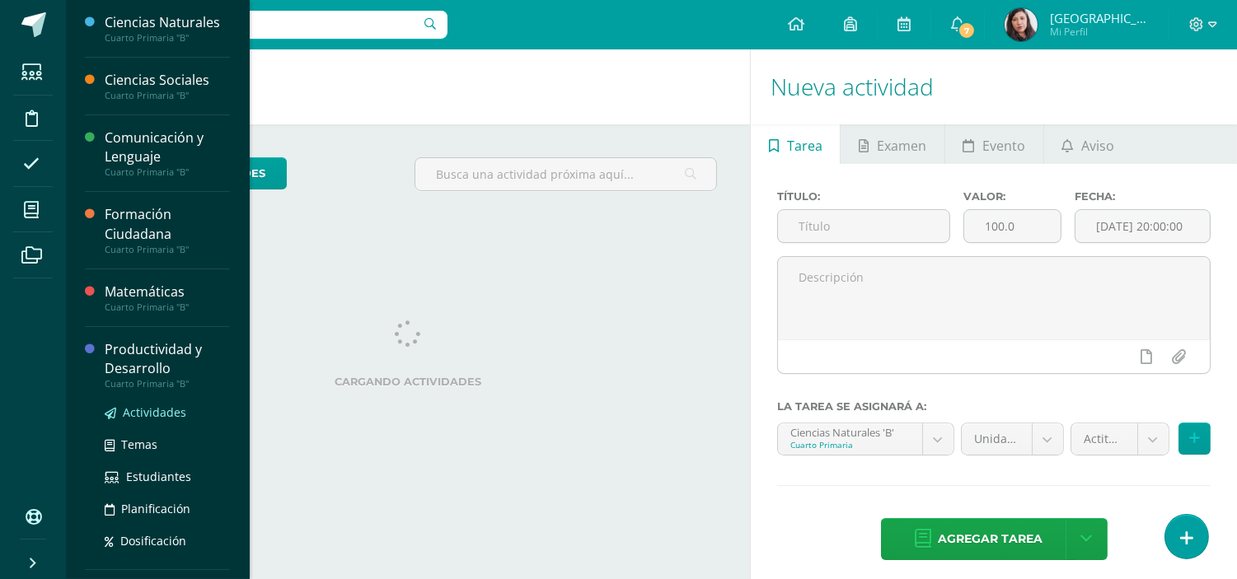
click at [144, 412] on span "Actividades" at bounding box center [154, 413] width 63 height 16
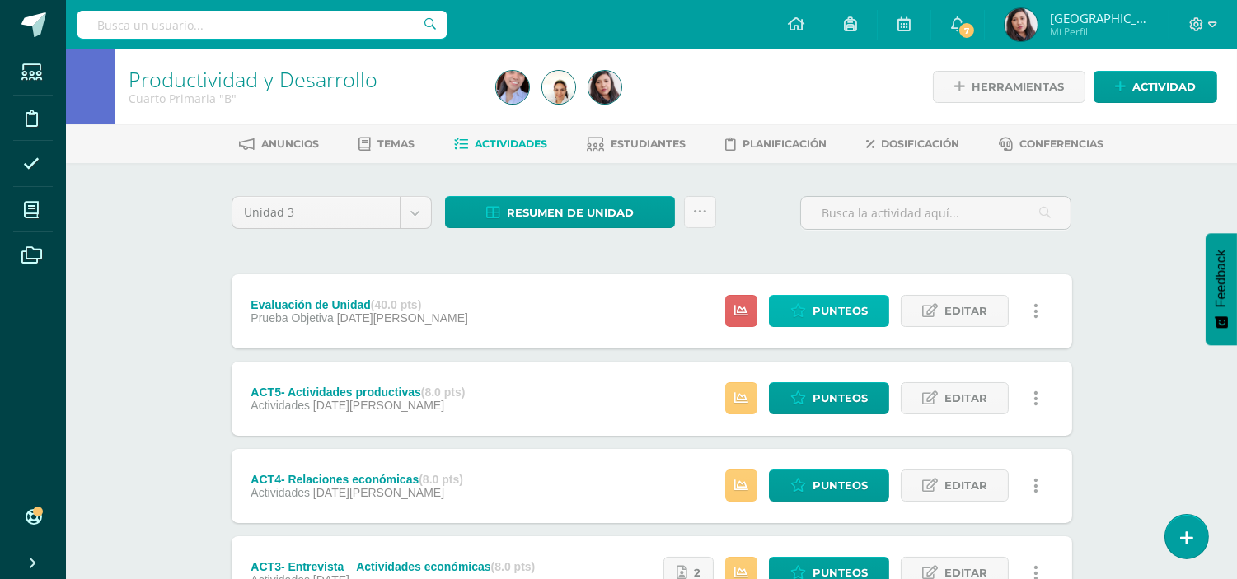
click at [798, 304] on icon at bounding box center [798, 311] width 16 height 14
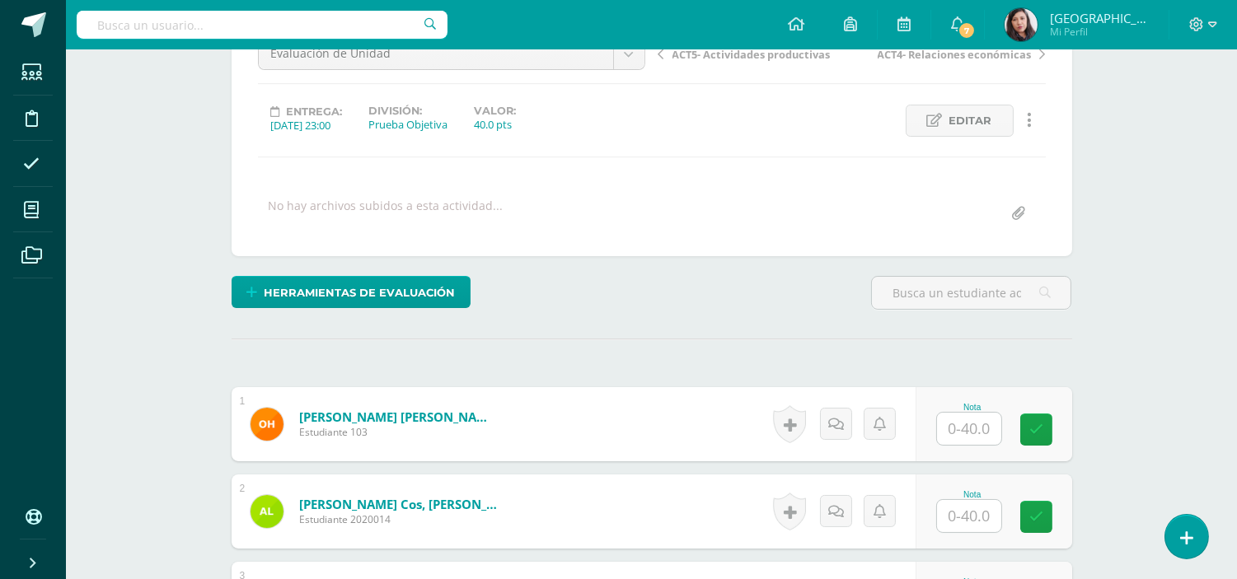
scroll to position [177, 0]
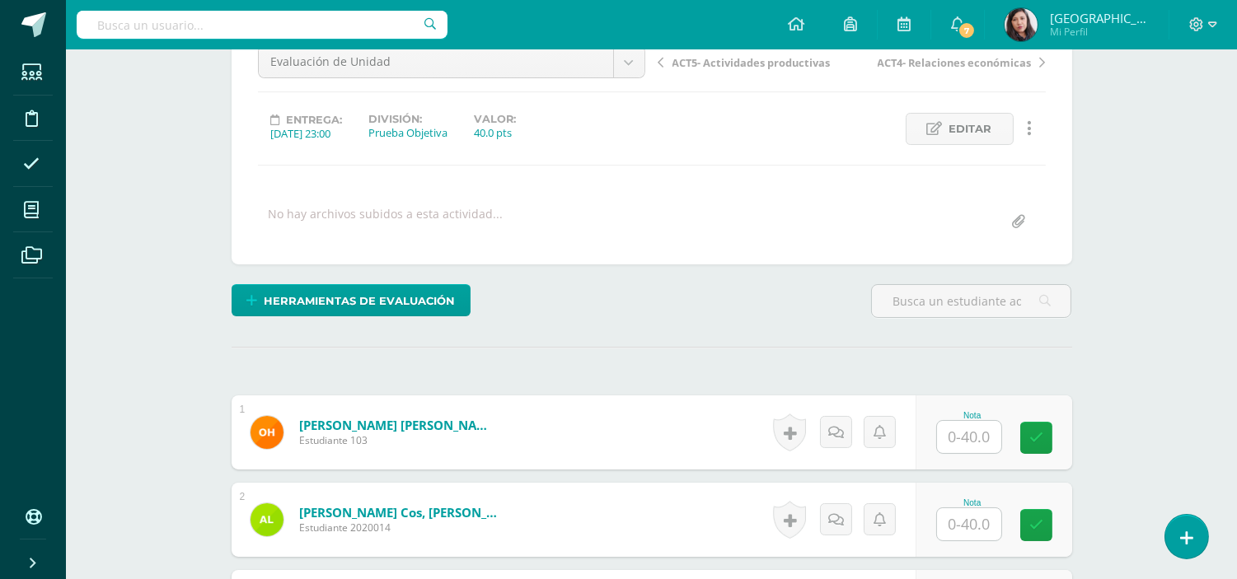
drag, startPoint x: 1250, startPoint y: 248, endPoint x: 1243, endPoint y: 425, distance: 176.5
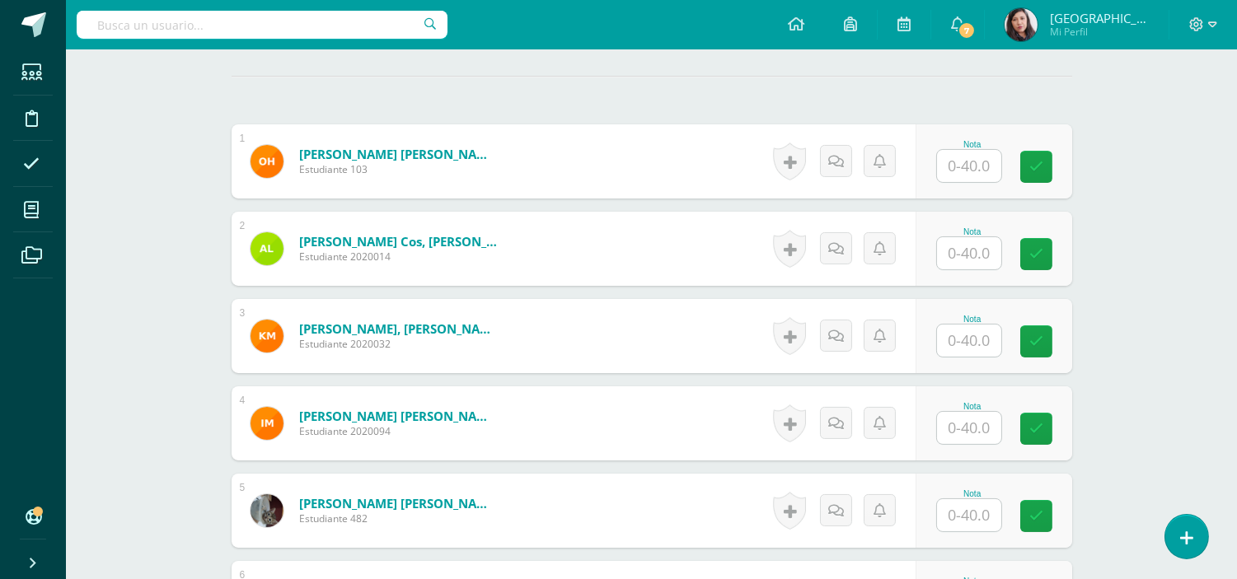
scroll to position [462, 0]
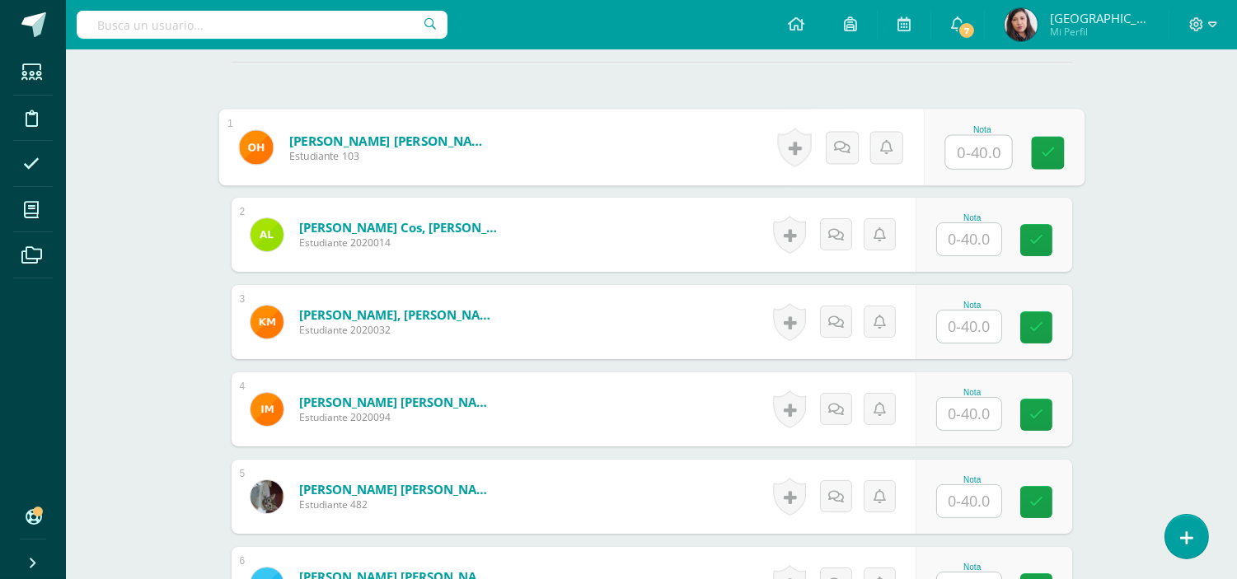
click at [968, 150] on input "text" at bounding box center [978, 152] width 66 height 33
type input "24"
click at [1056, 152] on link at bounding box center [1047, 152] width 33 height 33
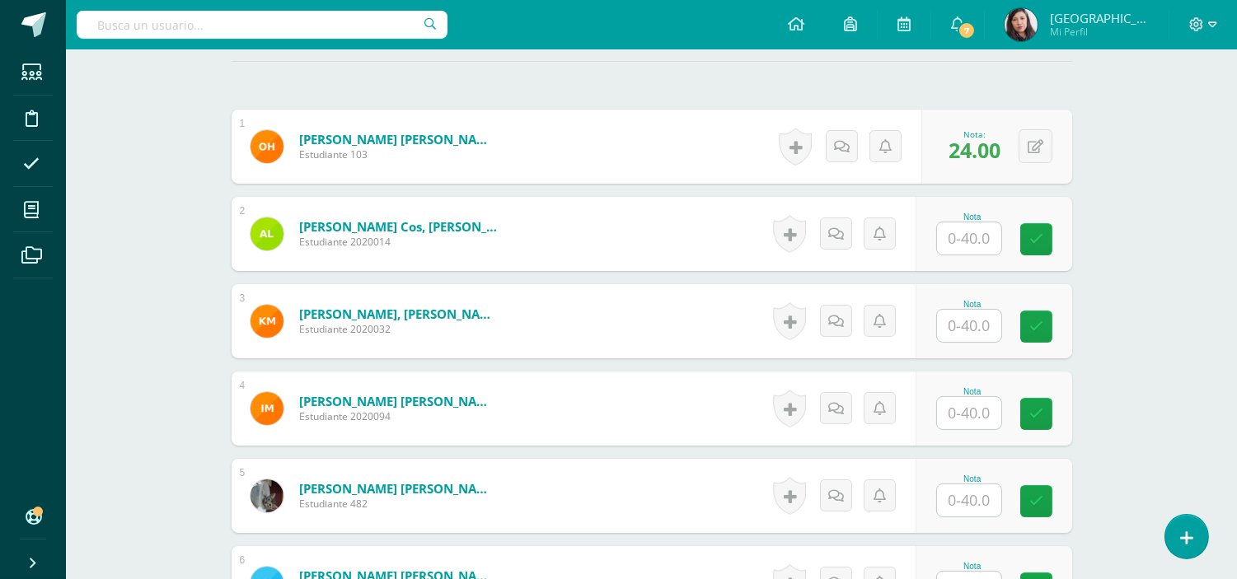
click at [970, 233] on input "text" at bounding box center [969, 239] width 64 height 32
type input "30"
click at [1052, 241] on icon at bounding box center [1047, 239] width 15 height 14
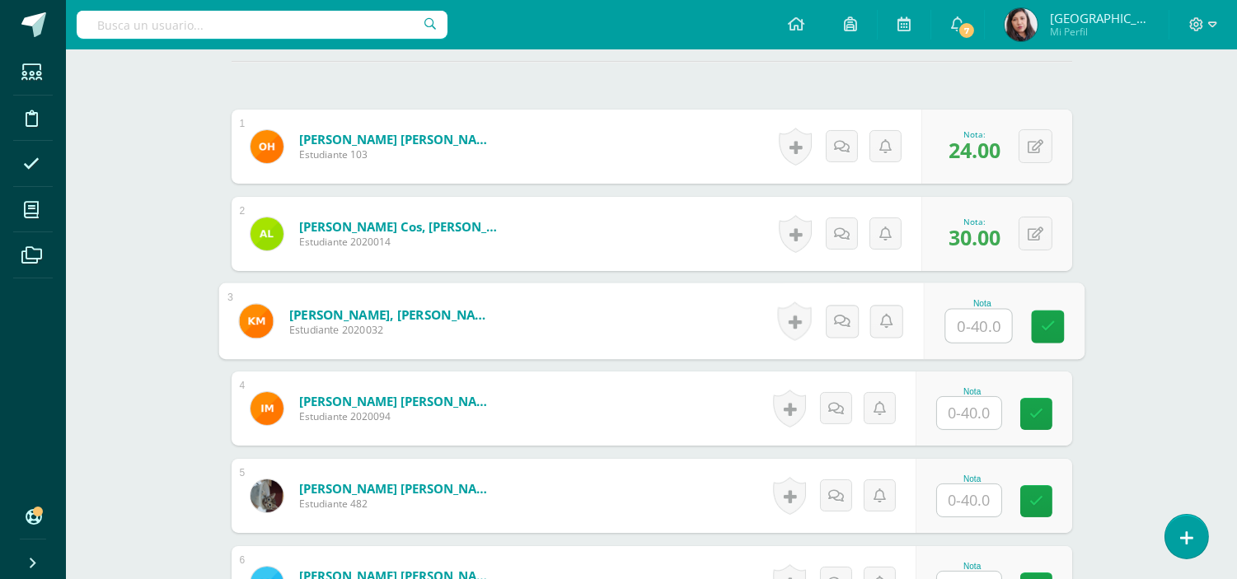
click at [971, 326] on input "text" at bounding box center [978, 326] width 66 height 33
type input "32"
click at [1045, 324] on icon at bounding box center [1047, 327] width 15 height 14
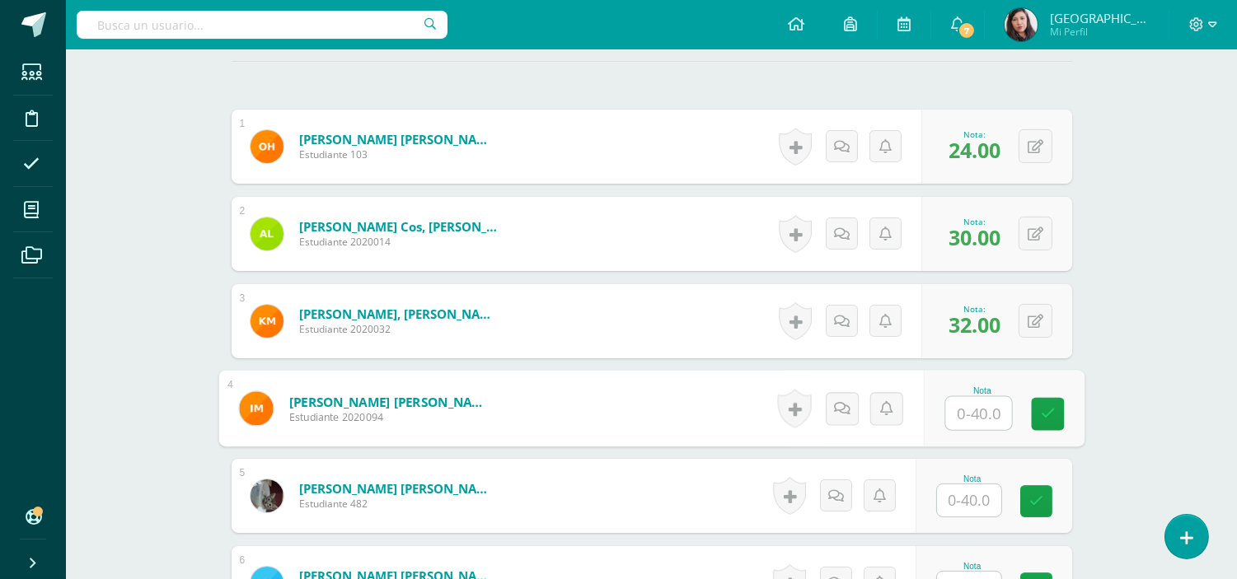
click at [982, 414] on input "text" at bounding box center [978, 413] width 66 height 33
type input "19"
click at [1060, 413] on link at bounding box center [1047, 414] width 33 height 33
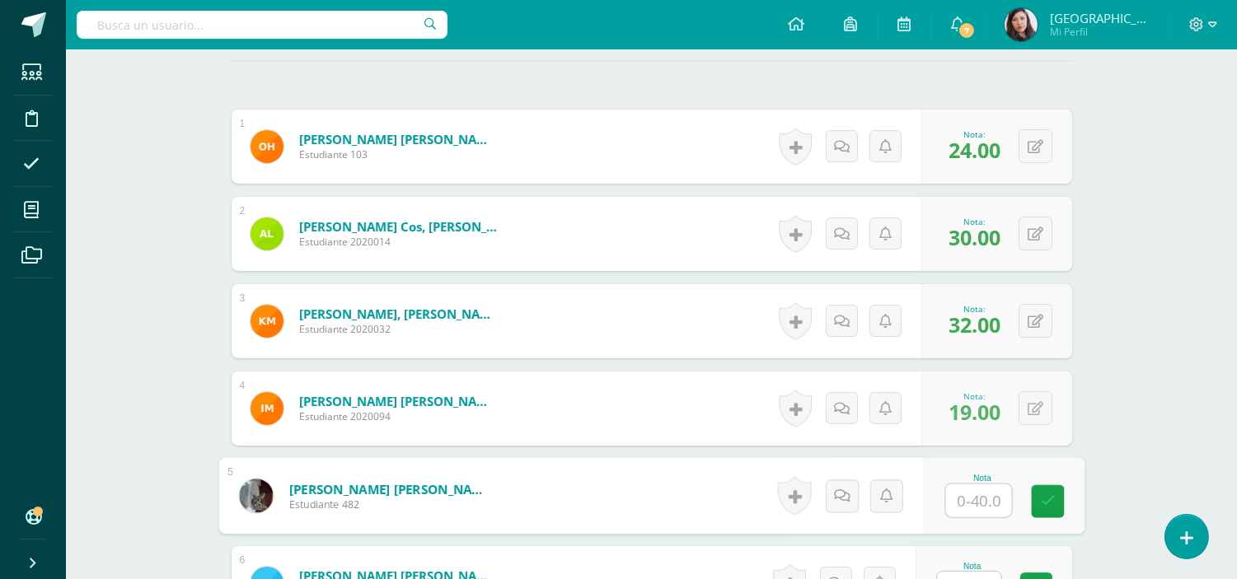
click at [973, 500] on input "text" at bounding box center [978, 501] width 66 height 33
type input "35"
click at [1044, 500] on icon at bounding box center [1047, 502] width 15 height 14
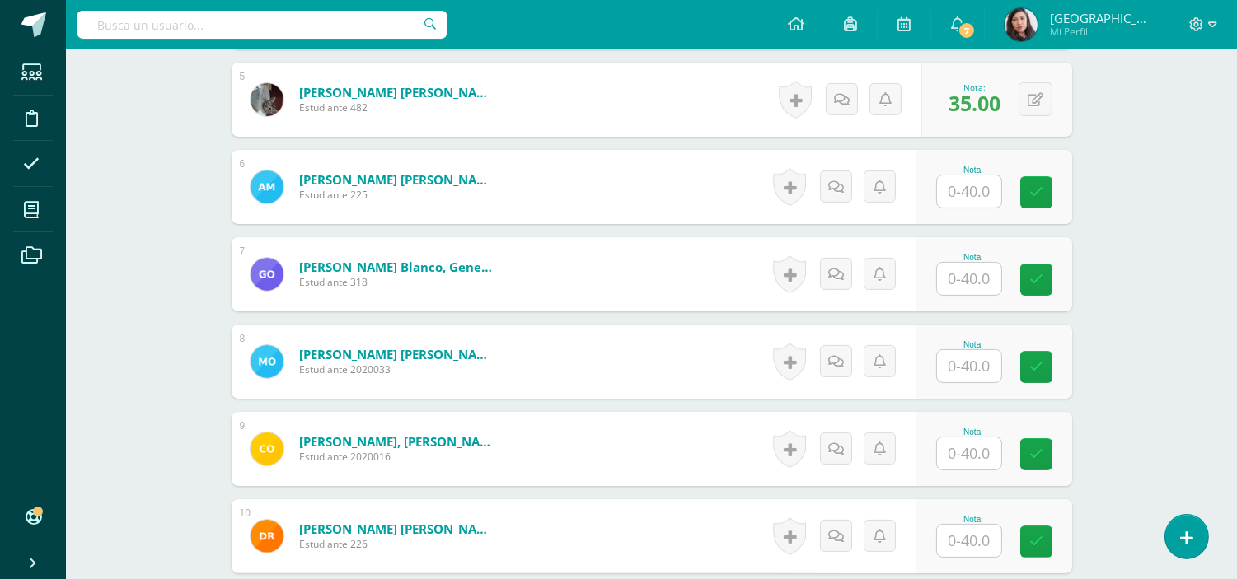
scroll to position [866, 0]
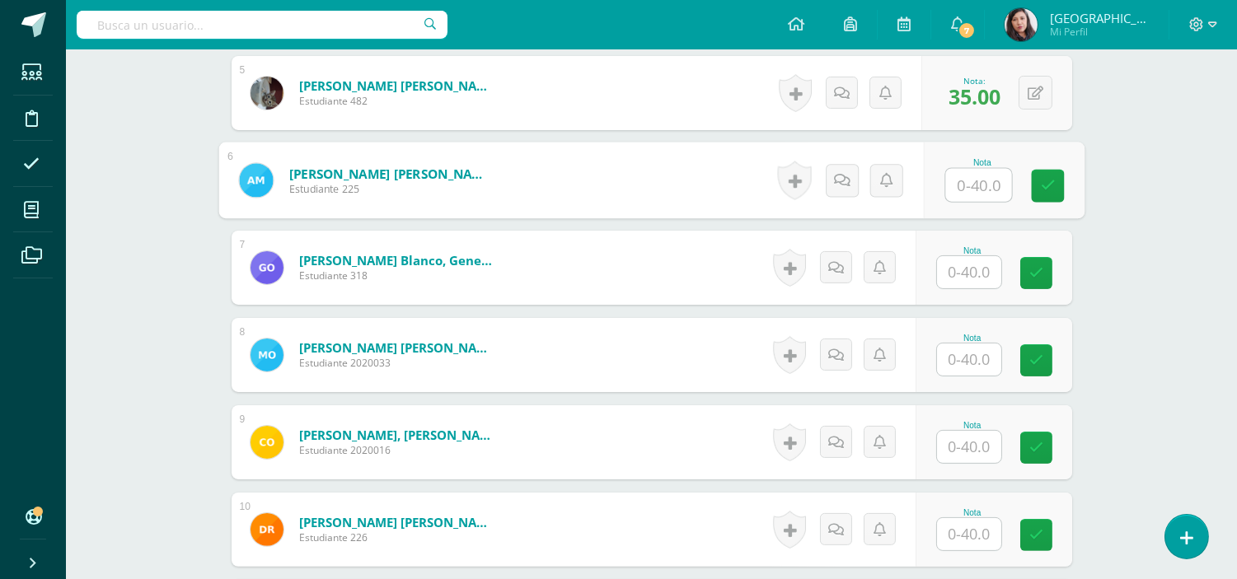
click at [983, 182] on input "text" at bounding box center [978, 185] width 66 height 33
type input "40"
click at [1044, 185] on icon at bounding box center [1047, 186] width 15 height 14
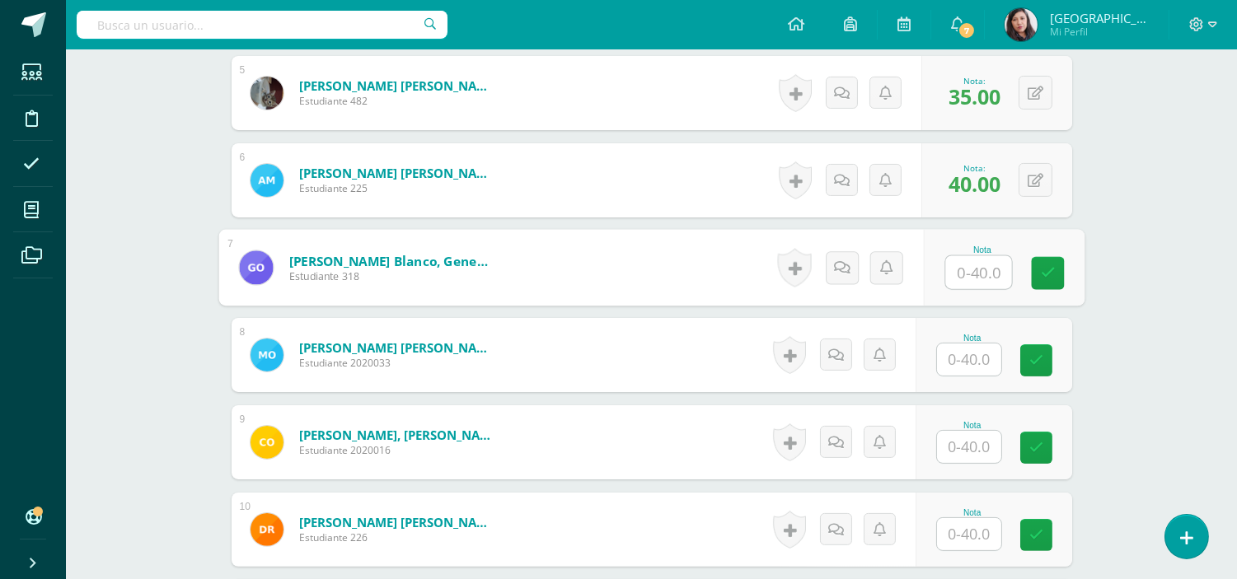
click at [967, 272] on input "text" at bounding box center [978, 272] width 66 height 33
type input "19"
click at [1049, 278] on icon at bounding box center [1047, 273] width 15 height 14
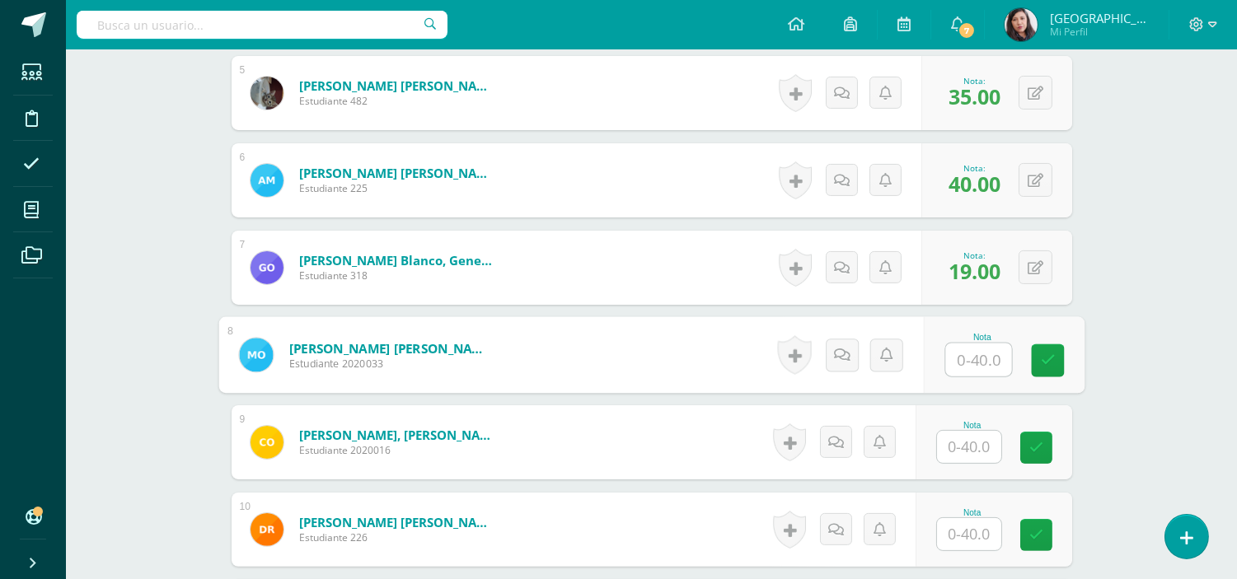
click at [983, 364] on input "text" at bounding box center [978, 360] width 66 height 33
type input "24"
click at [1044, 354] on icon at bounding box center [1047, 361] width 15 height 14
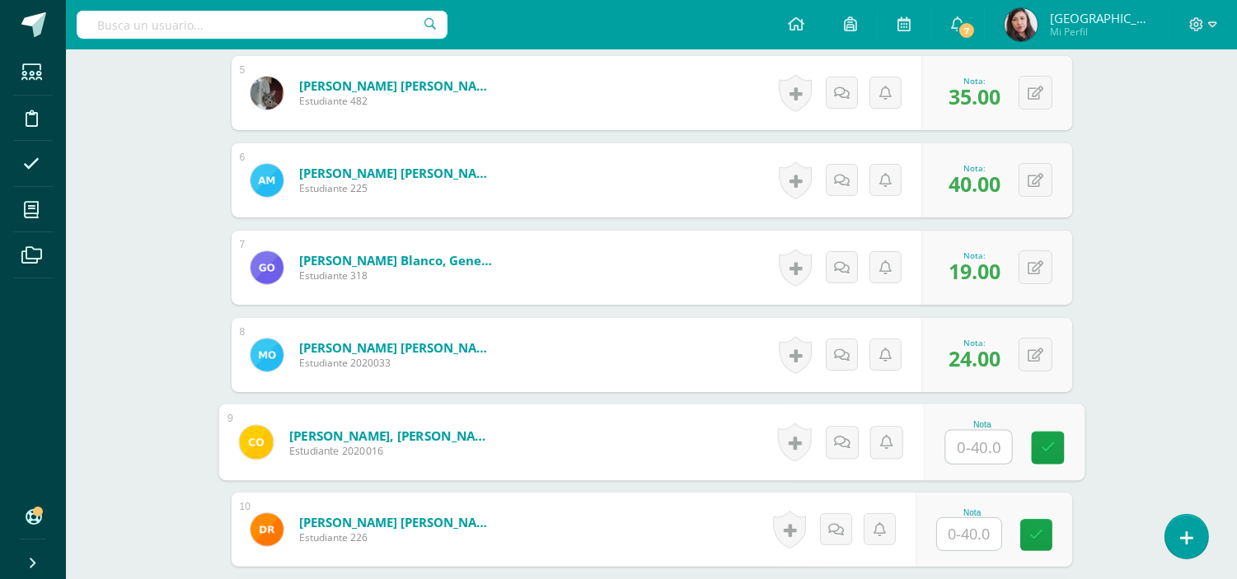
click at [981, 442] on input "text" at bounding box center [978, 447] width 66 height 33
type input "32"
click at [1053, 438] on link at bounding box center [1047, 448] width 33 height 33
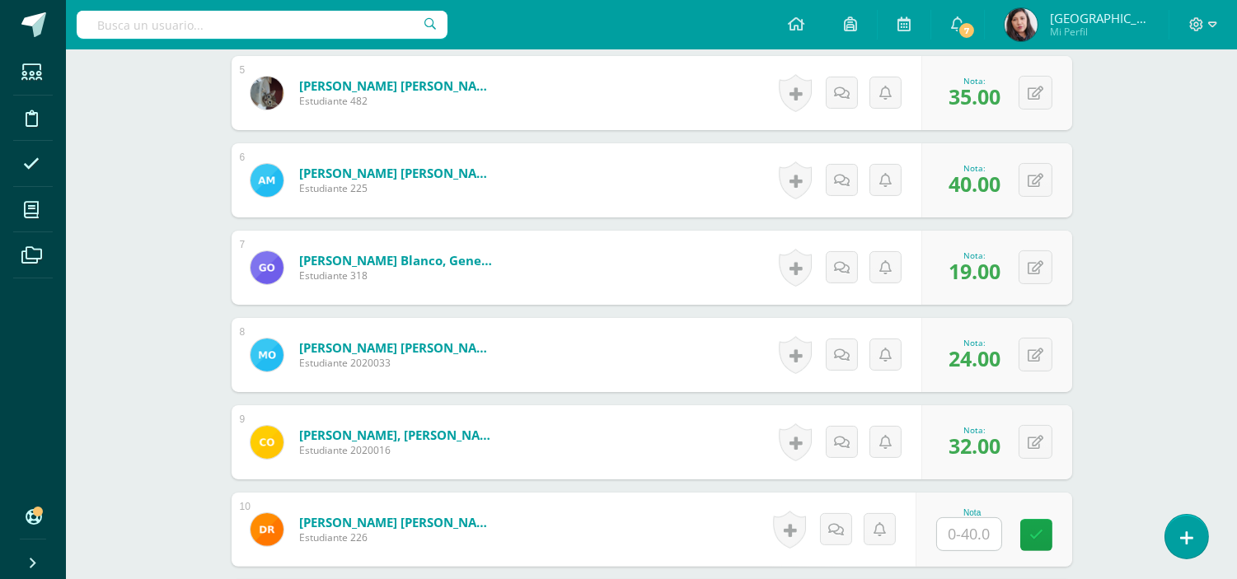
click at [987, 532] on input "text" at bounding box center [969, 534] width 64 height 32
type input "13"
click at [1045, 536] on icon at bounding box center [1047, 535] width 15 height 14
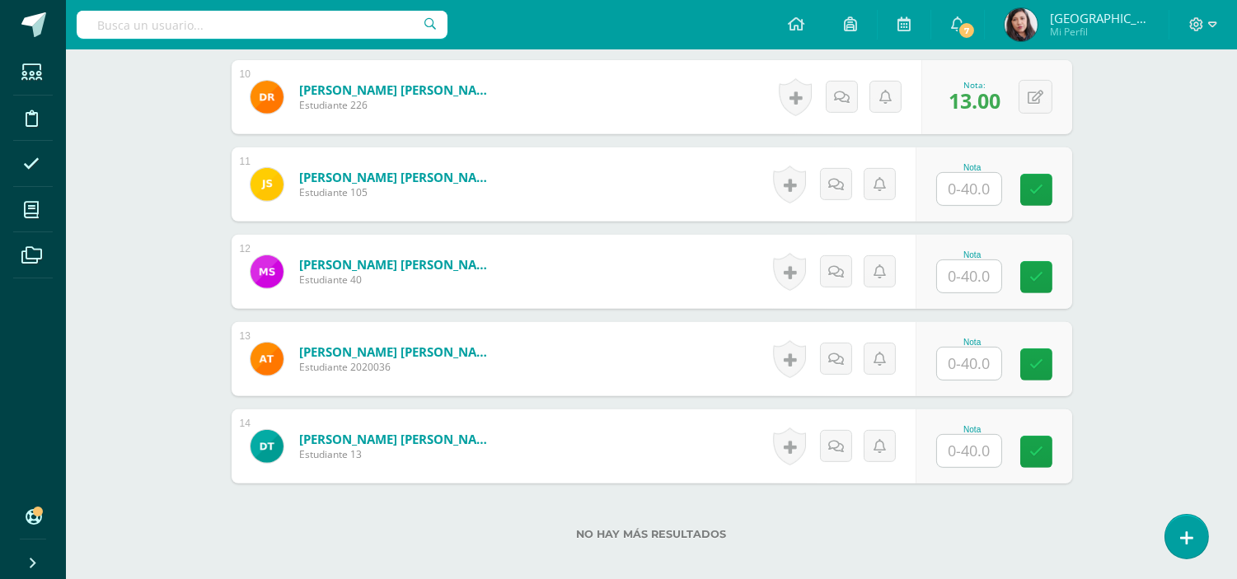
scroll to position [1302, 0]
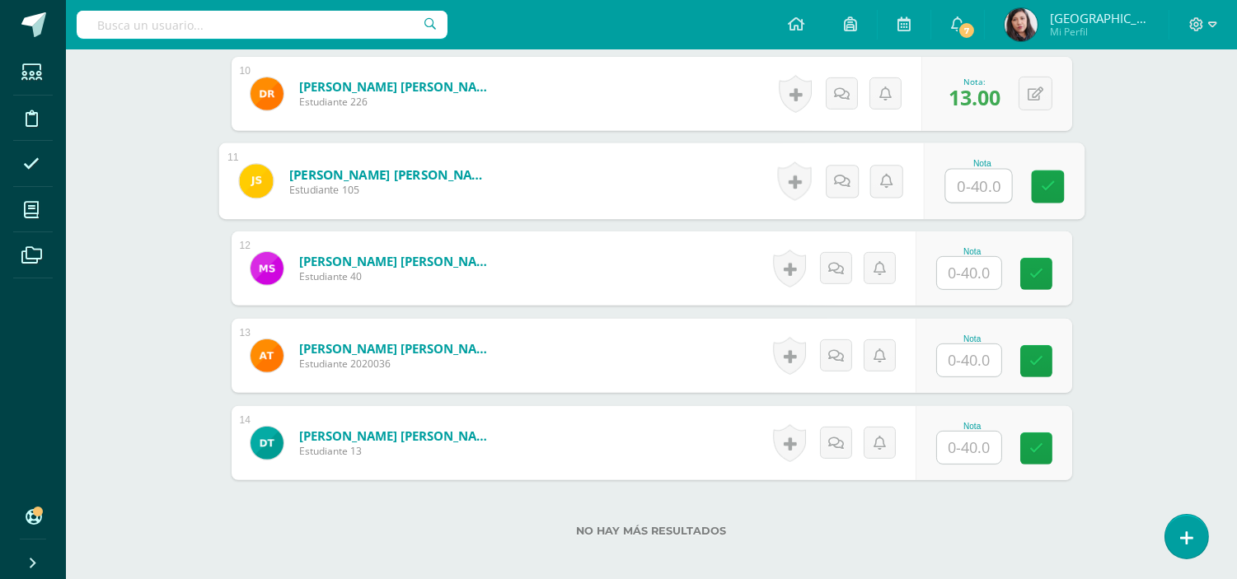
click at [971, 193] on input "text" at bounding box center [978, 186] width 66 height 33
type input "22"
click at [1053, 190] on icon at bounding box center [1047, 187] width 15 height 14
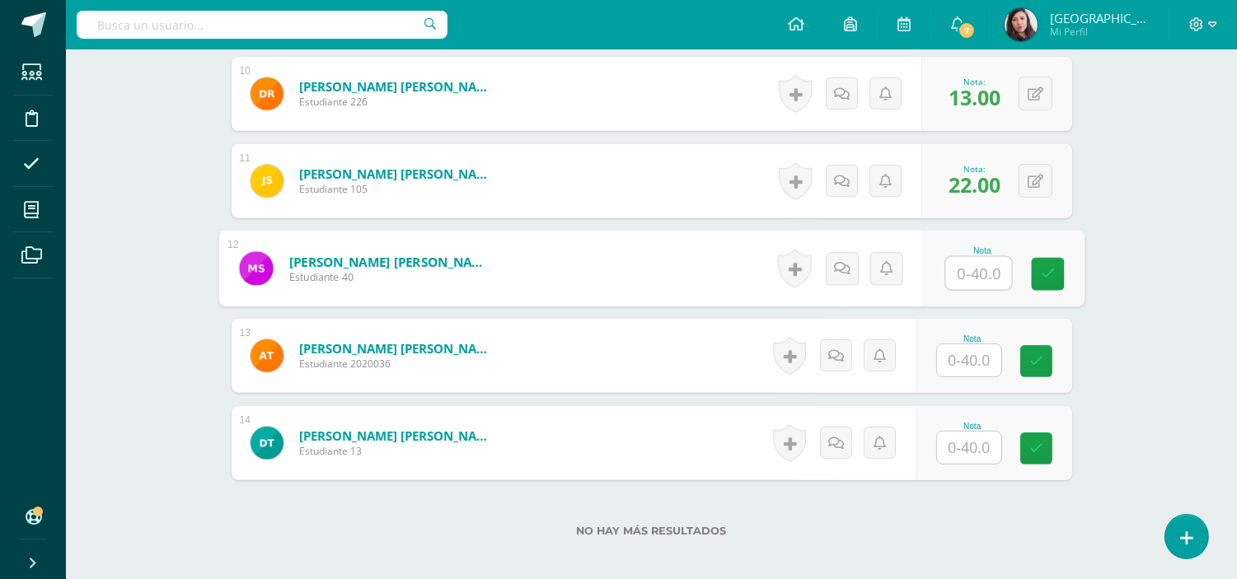
click at [982, 279] on input "text" at bounding box center [978, 273] width 66 height 33
type input "27"
click at [1044, 274] on icon at bounding box center [1047, 274] width 15 height 14
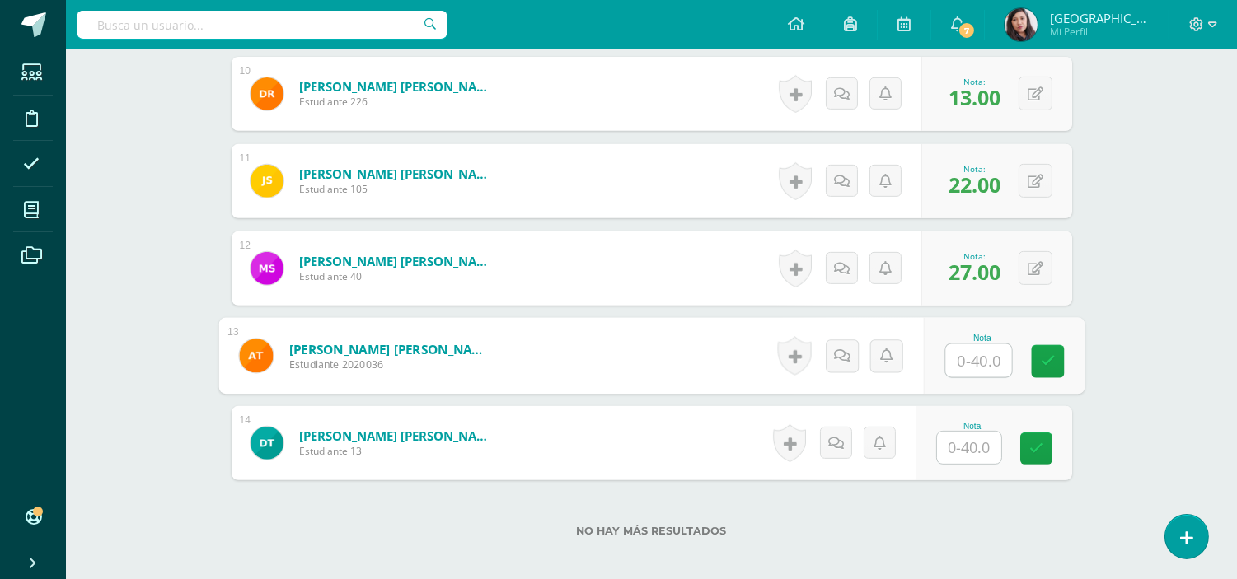
click at [983, 355] on input "text" at bounding box center [978, 361] width 66 height 33
type input "22"
click at [1051, 350] on link at bounding box center [1047, 361] width 33 height 33
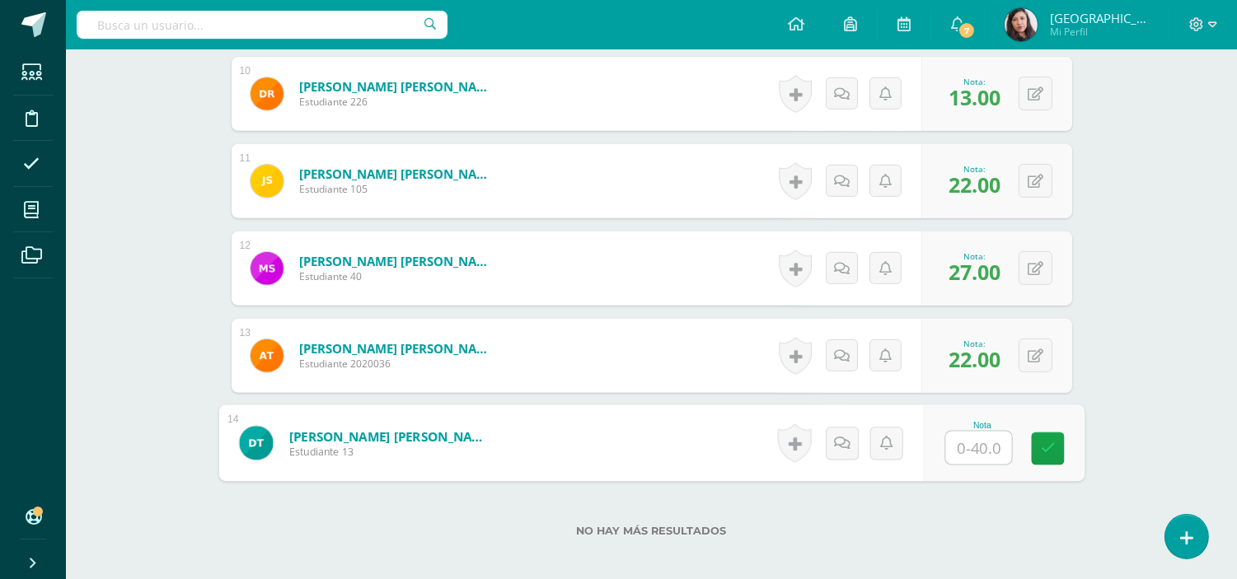
click at [977, 448] on input "text" at bounding box center [978, 448] width 66 height 33
type input "0"
click at [1039, 449] on link at bounding box center [1047, 449] width 33 height 33
click at [846, 446] on link at bounding box center [853, 443] width 32 height 32
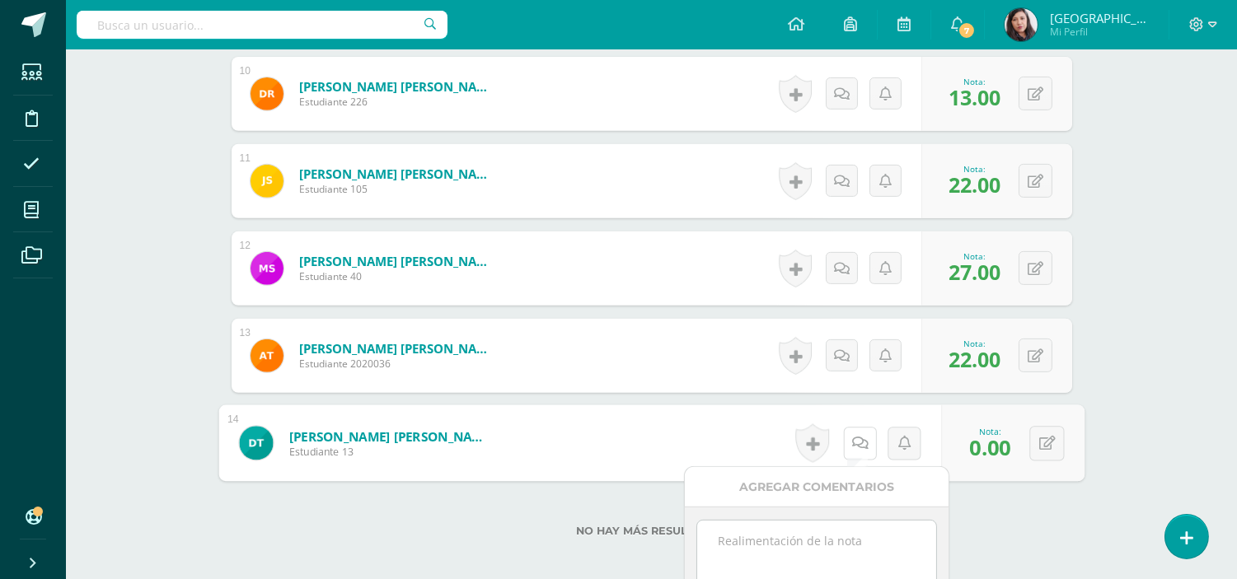
scroll to position [1391, 0]
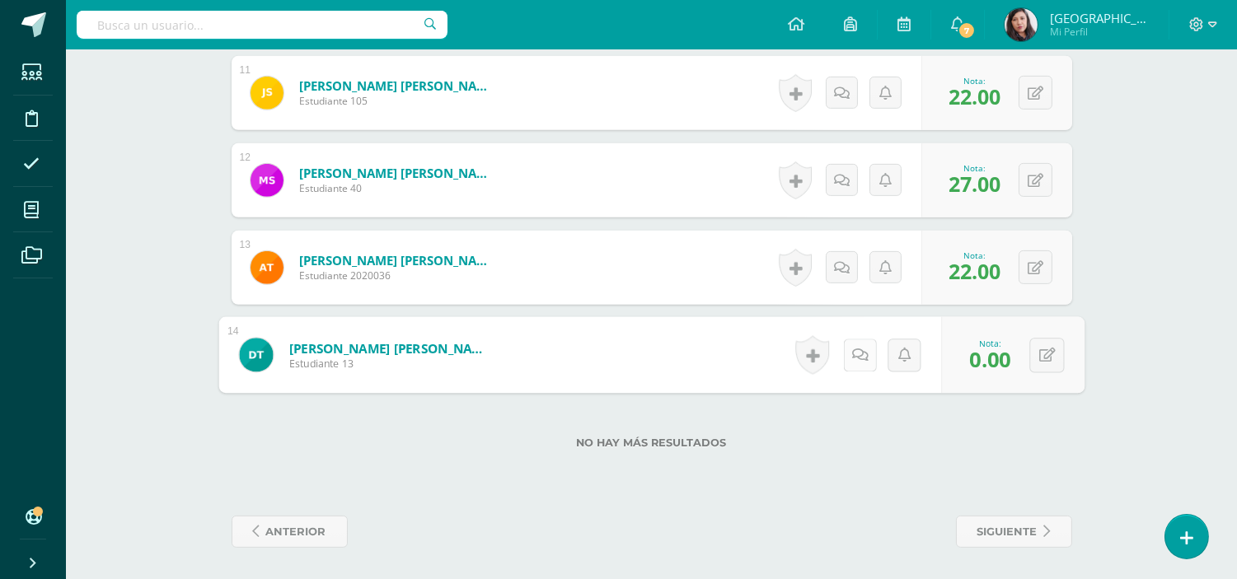
click at [856, 353] on icon at bounding box center [859, 355] width 16 height 14
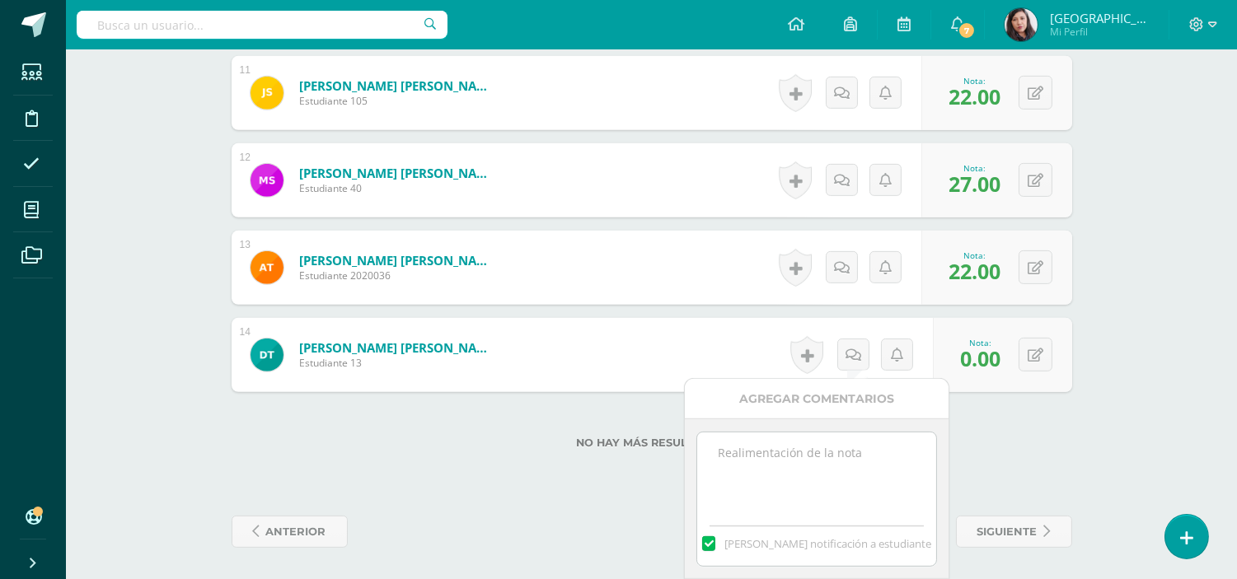
click at [818, 467] on textarea at bounding box center [816, 474] width 238 height 82
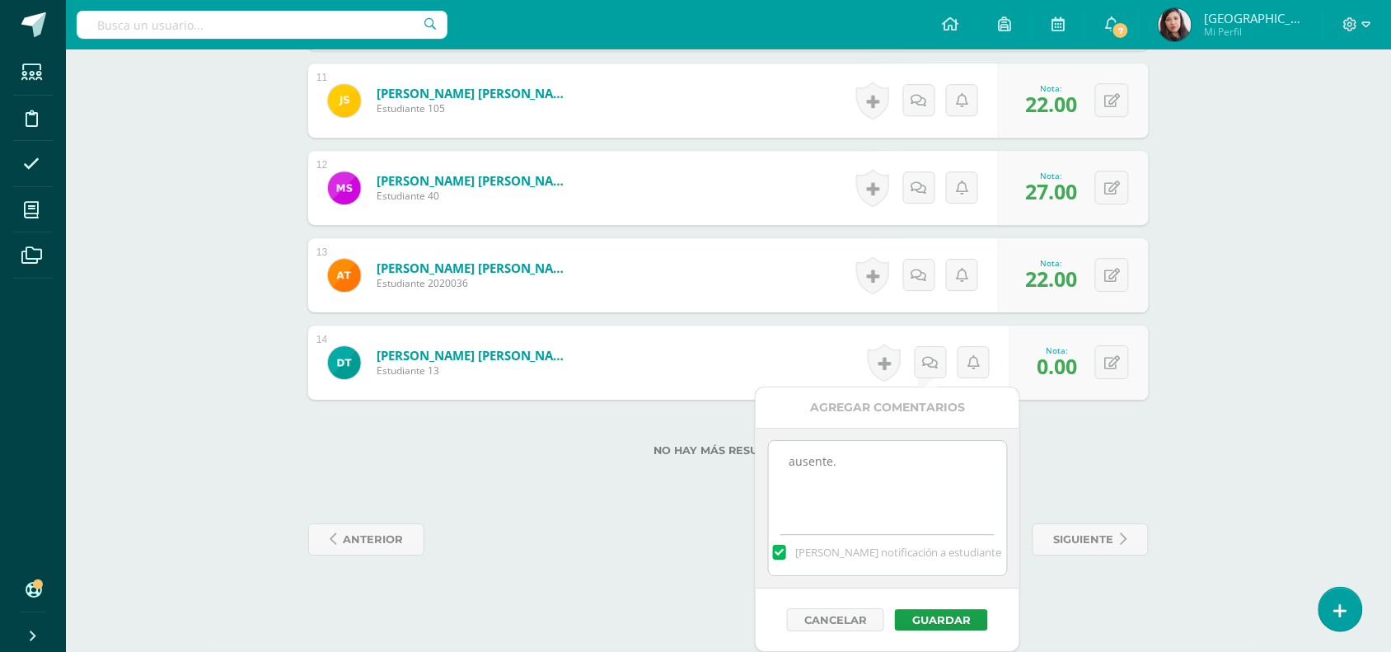
type textarea "ausente."
drag, startPoint x: 1226, startPoint y: 1, endPoint x: 922, endPoint y: 627, distance: 696.4
click at [922, 579] on button "Guardar" at bounding box center [941, 619] width 93 height 21
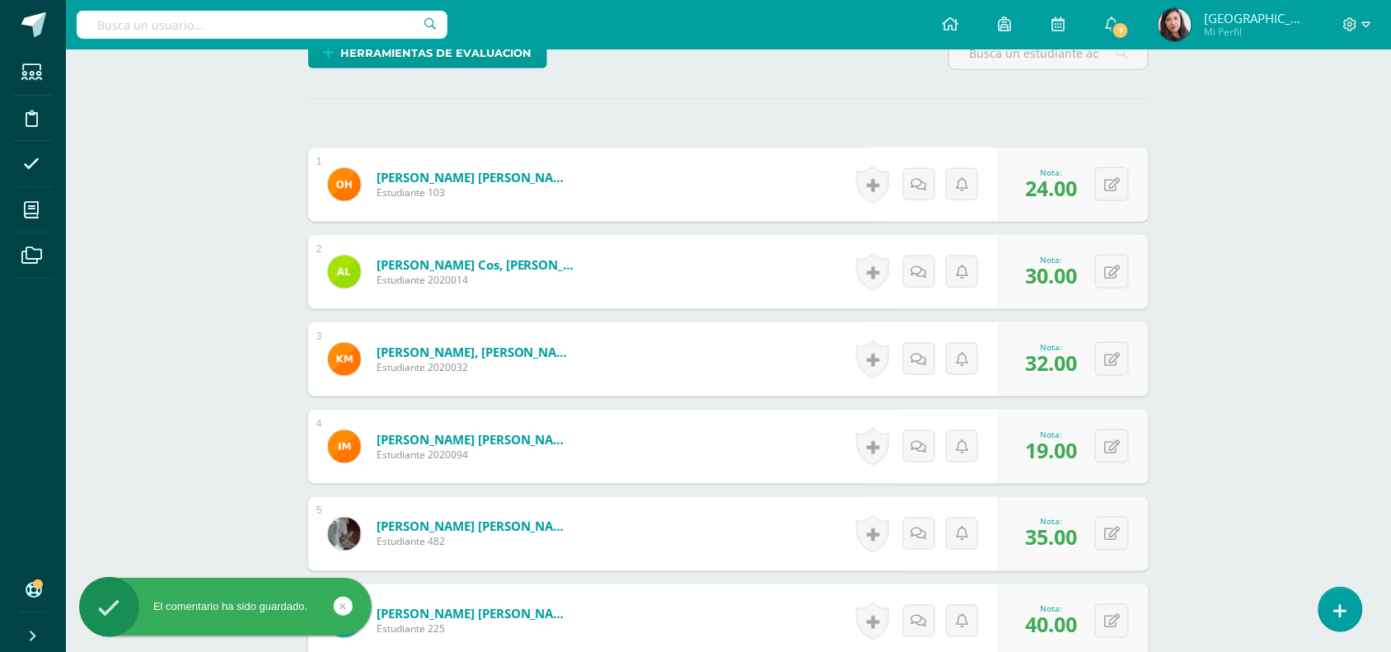
scroll to position [0, 0]
